Goal: Task Accomplishment & Management: Manage account settings

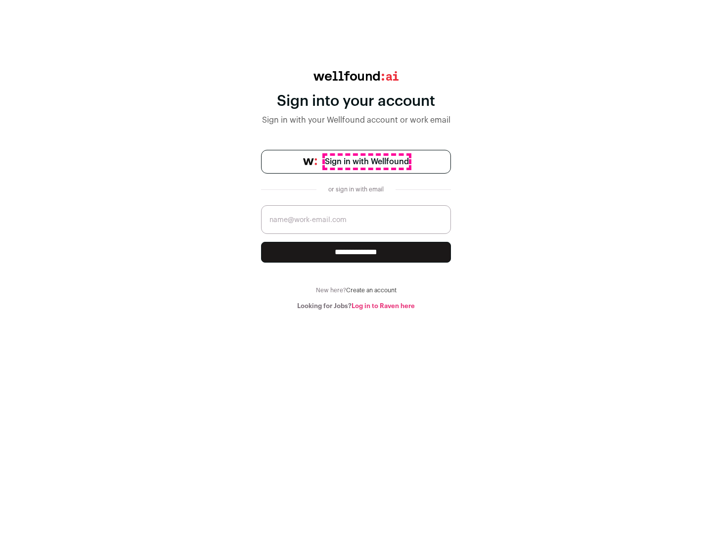
click at [367, 162] on span "Sign in with Wellfound" at bounding box center [367, 162] width 84 height 12
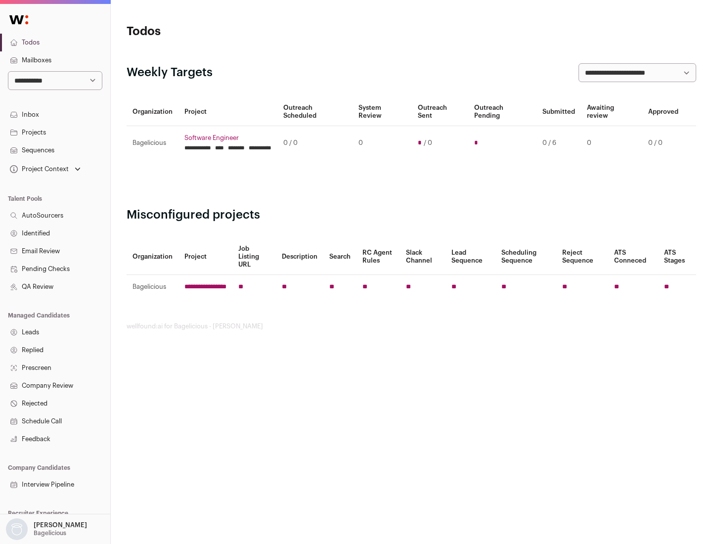
click at [55, 132] on link "Projects" at bounding box center [55, 133] width 110 height 18
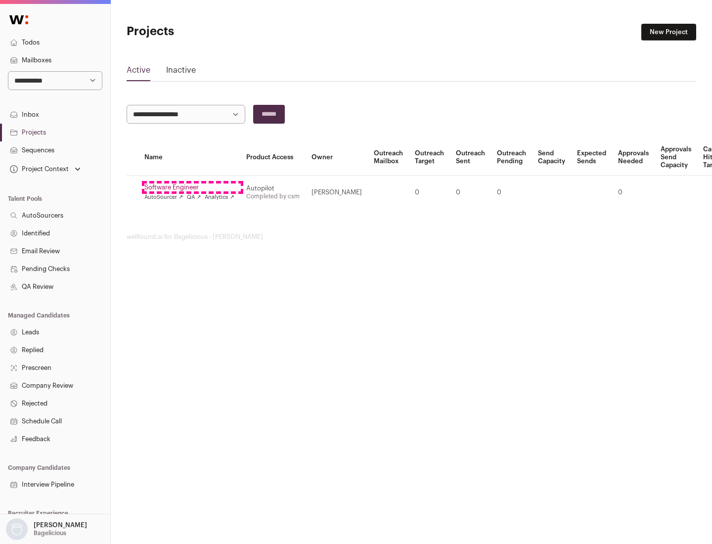
click at [192, 187] on link "Software Engineer" at bounding box center [189, 188] width 90 height 8
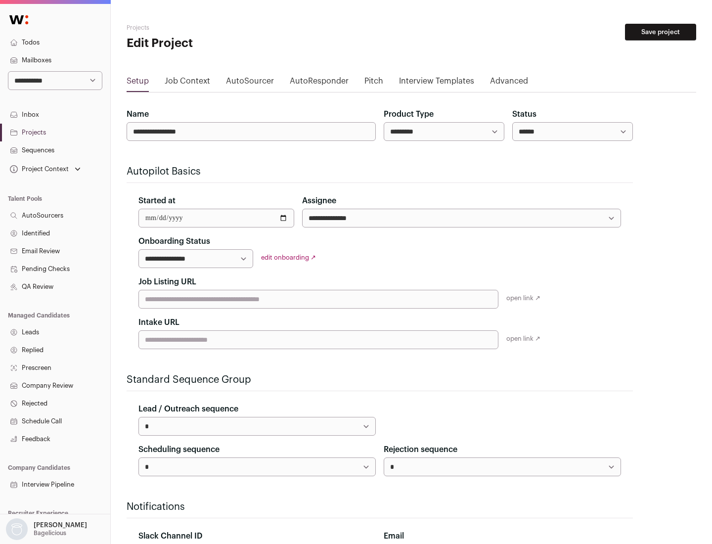
click at [661, 32] on button "Save project" at bounding box center [660, 32] width 71 height 17
